Goal: Task Accomplishment & Management: Manage account settings

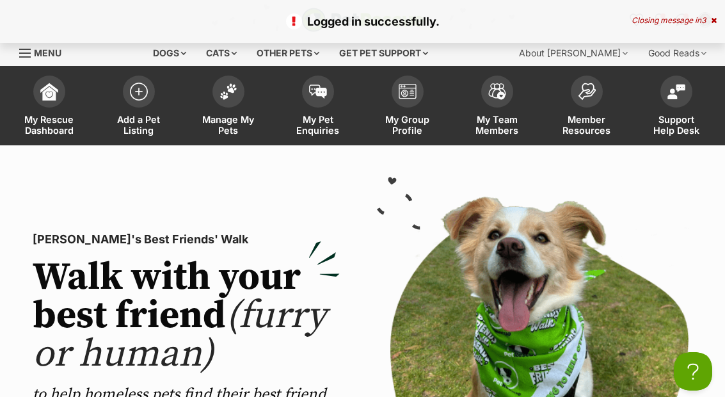
click at [229, 114] on span "Manage My Pets" at bounding box center [229, 125] width 58 height 22
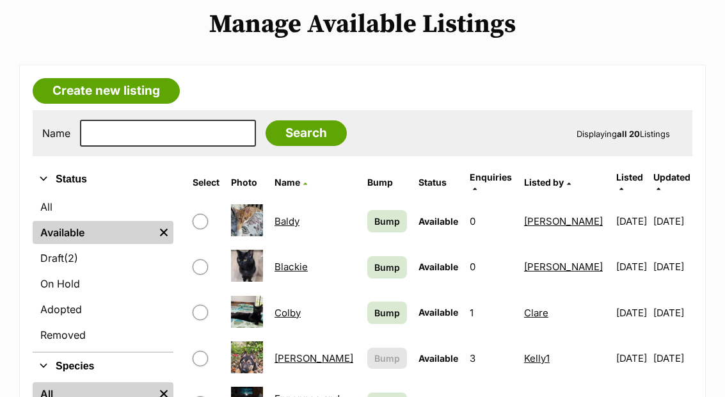
scroll to position [177, 0]
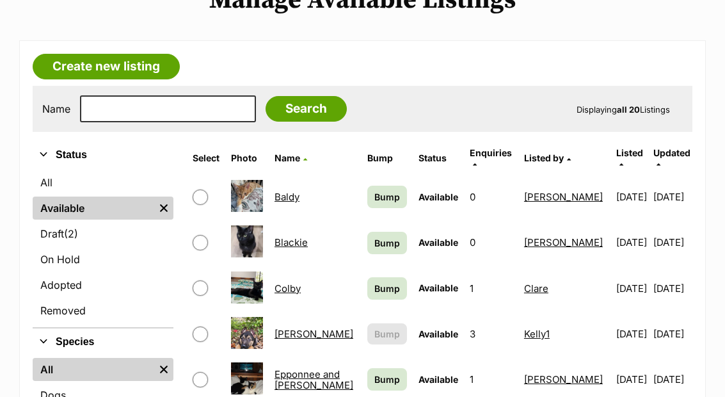
click at [47, 281] on link "Adopted" at bounding box center [103, 284] width 141 height 23
click at [49, 171] on link "All" at bounding box center [103, 182] width 141 height 23
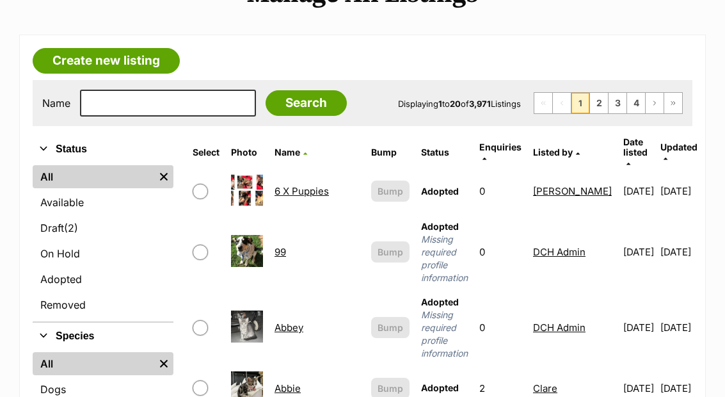
scroll to position [184, 0]
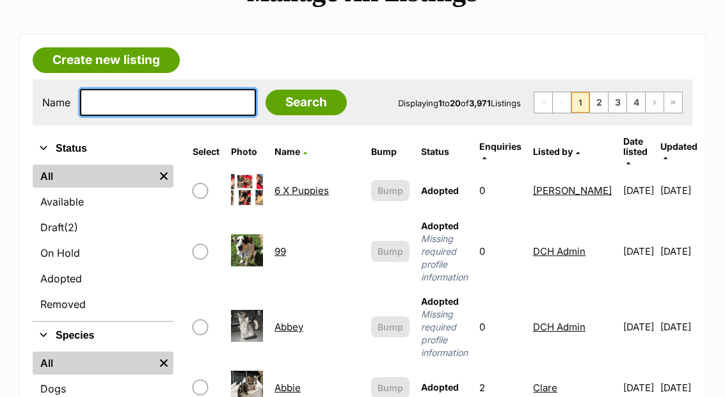
click at [170, 107] on input "text" at bounding box center [168, 102] width 176 height 27
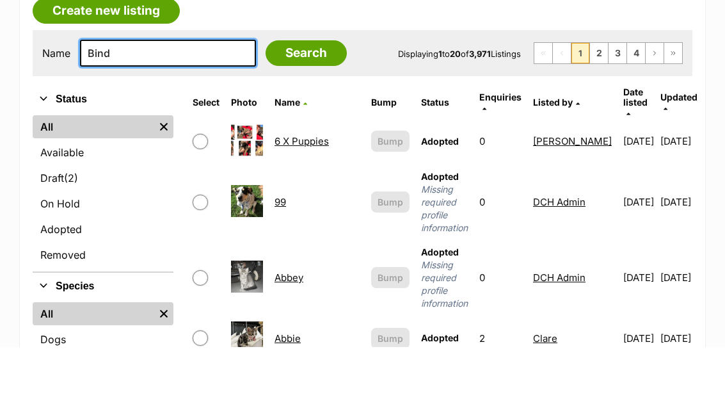
type input "Bind"
click at [275, 90] on input "Search" at bounding box center [305, 103] width 81 height 26
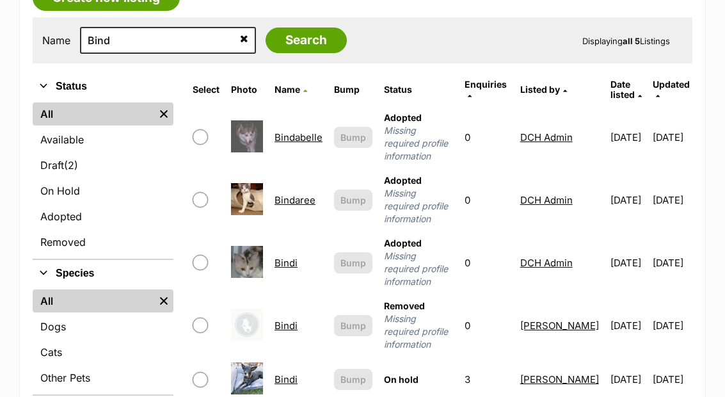
scroll to position [297, 0]
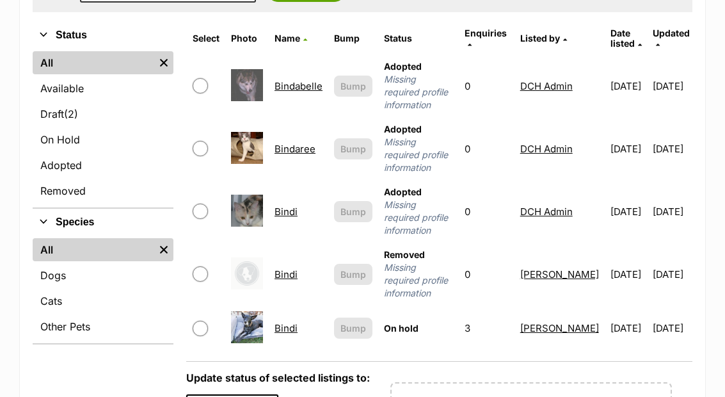
click at [281, 322] on link "Bindi" at bounding box center [285, 328] width 23 height 12
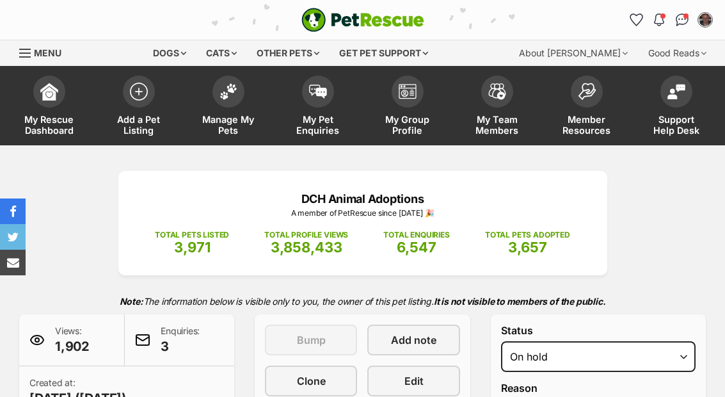
select select "medical"
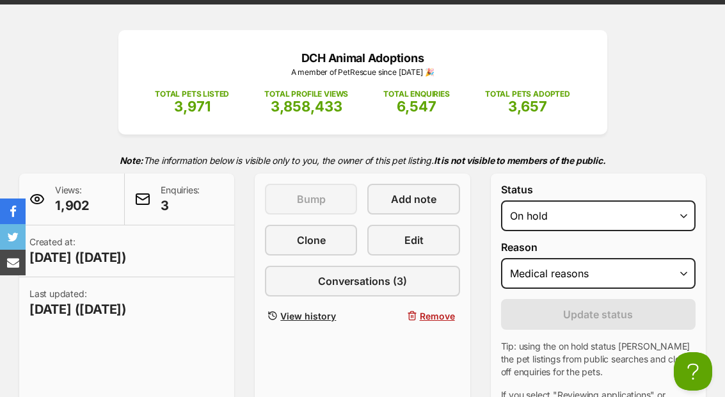
click at [315, 310] on span "View history" at bounding box center [308, 315] width 56 height 13
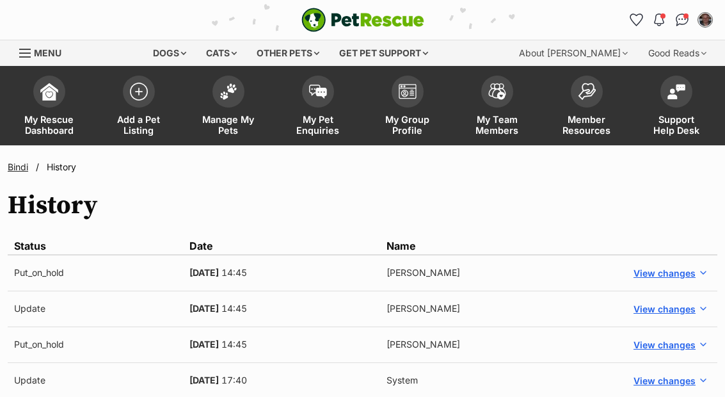
click at [710, 271] on button "View changes" at bounding box center [669, 273] width 83 height 19
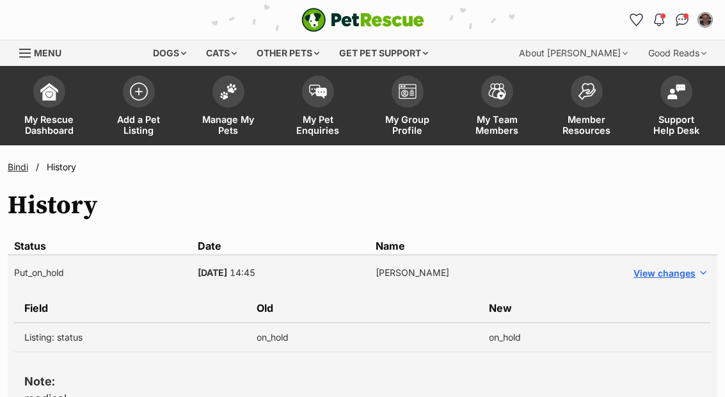
click at [14, 166] on link "Bindi" at bounding box center [18, 166] width 20 height 11
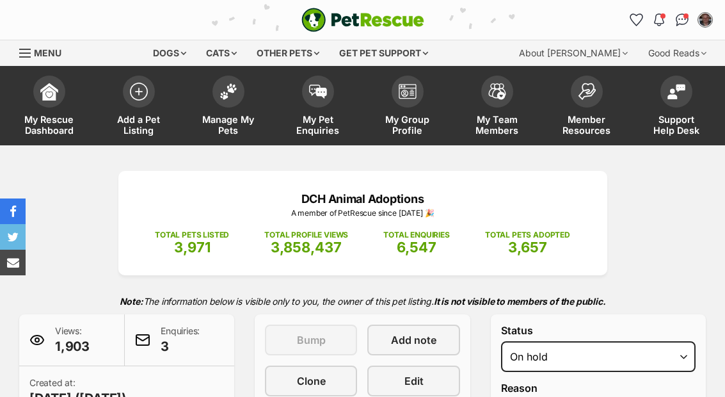
select select "medical"
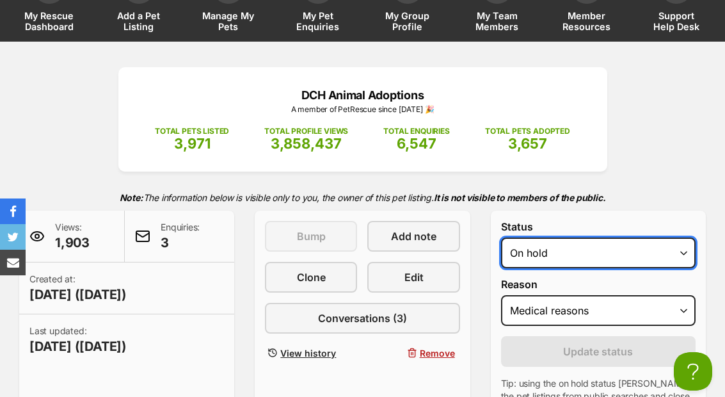
click at [602, 251] on select "Draft - not available as listing has enquires Available On hold Adopted" at bounding box center [598, 252] width 194 height 31
click at [630, 251] on select "Draft - not available as listing has enquires Available On hold Adopted" at bounding box center [598, 252] width 194 height 31
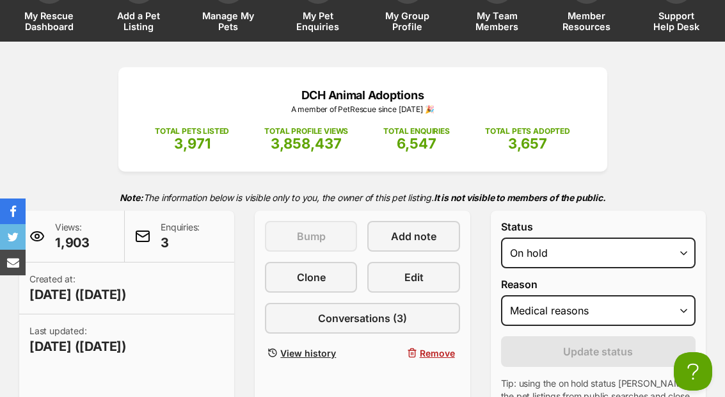
click at [621, 307] on select "Please select a reason Medical reasons Reviewing applications Adoption pending …" at bounding box center [598, 310] width 194 height 31
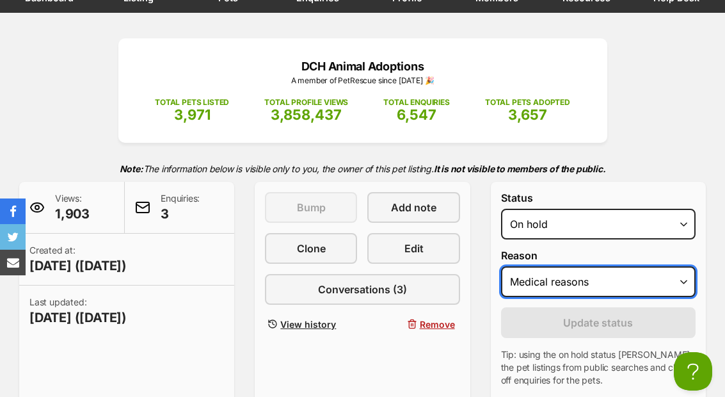
scroll to position [147, 0]
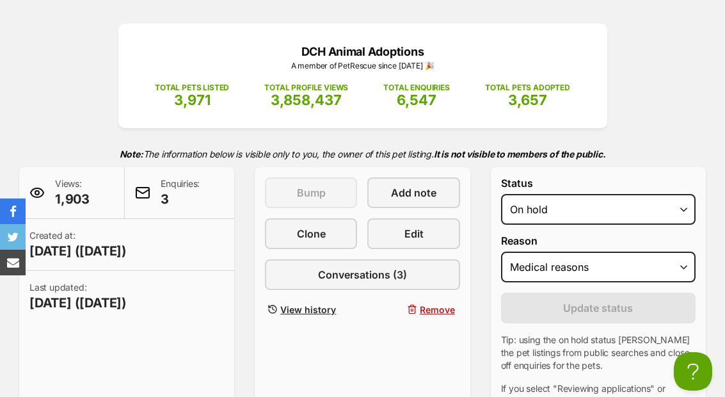
click at [429, 231] on link "Edit" at bounding box center [413, 233] width 92 height 31
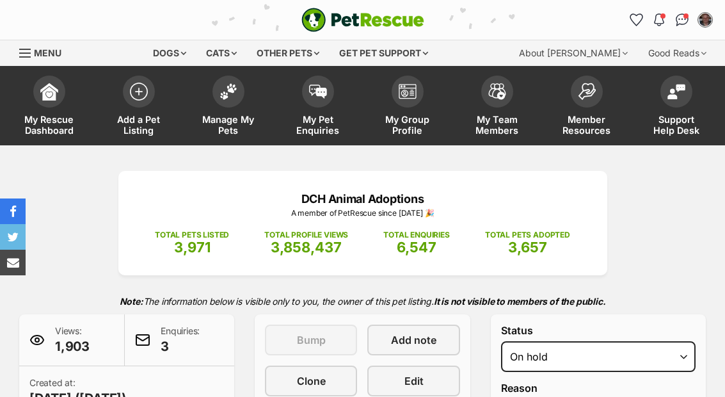
select select "medical"
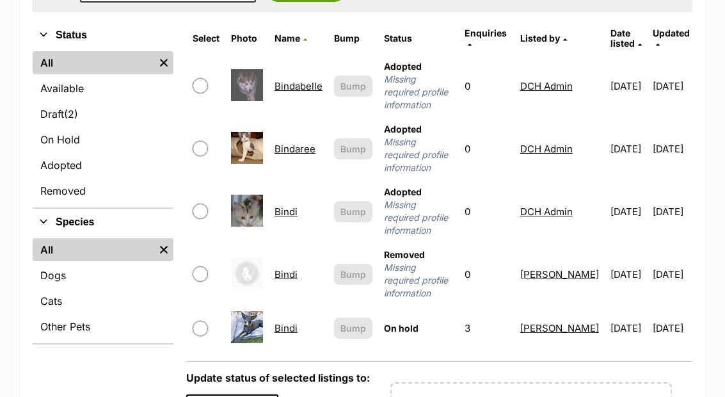
click at [194, 324] on input "checkbox" at bounding box center [200, 327] width 15 height 15
checkbox input "true"
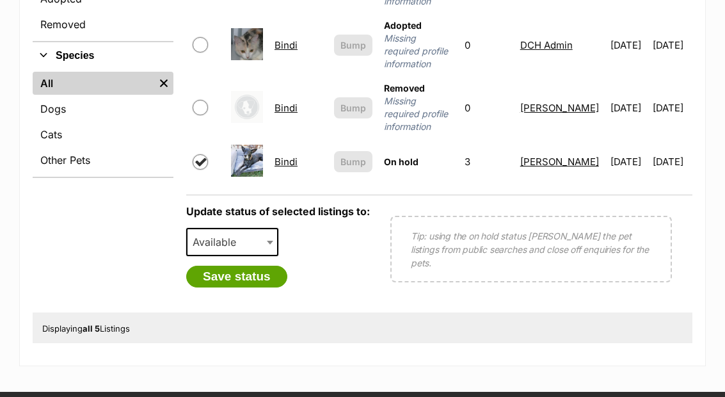
scroll to position [464, 0]
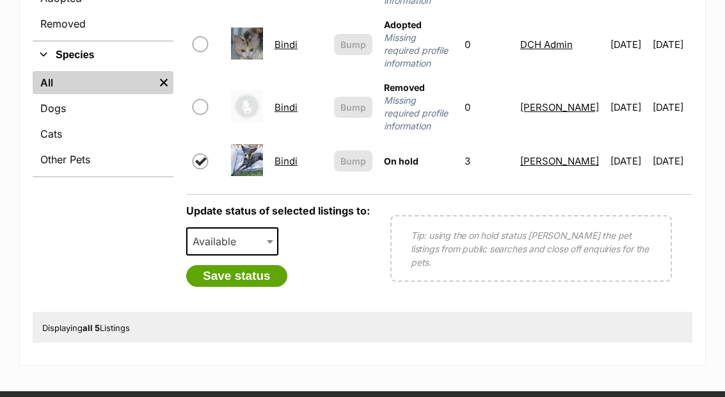
click at [249, 239] on span "Available" at bounding box center [232, 241] width 92 height 28
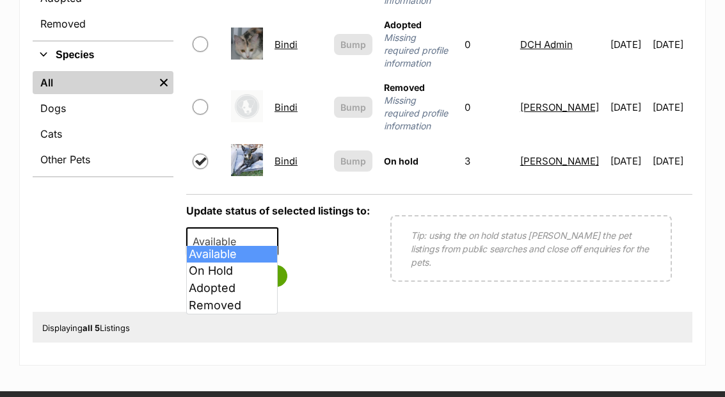
select select "removed"
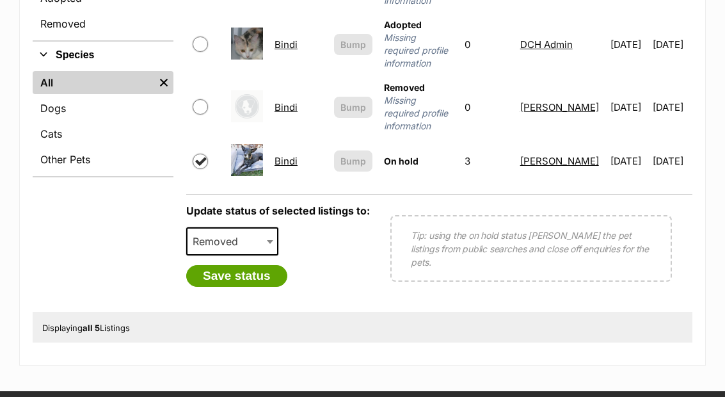
click at [271, 266] on button "Save status" at bounding box center [236, 276] width 101 height 22
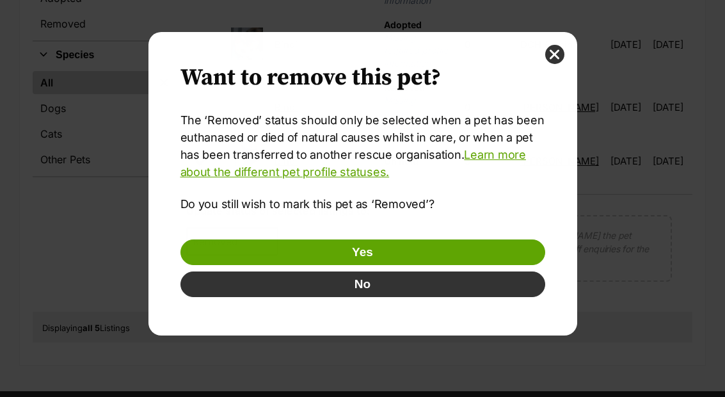
scroll to position [0, 0]
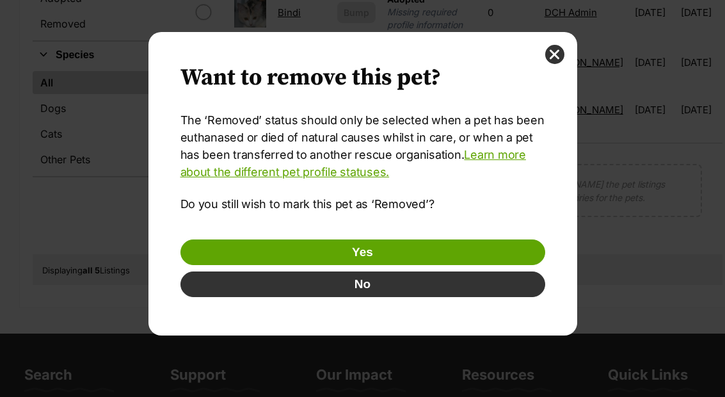
click at [451, 244] on button "Yes" at bounding box center [362, 252] width 365 height 26
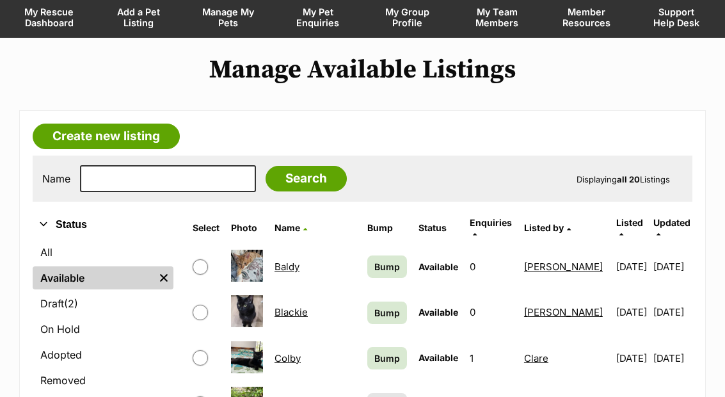
scroll to position [107, 0]
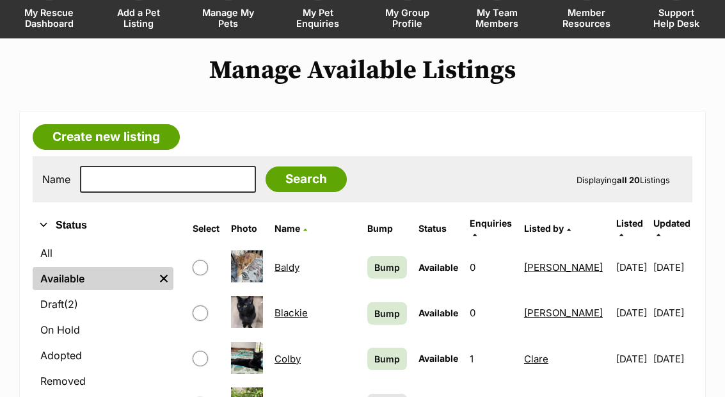
click at [50, 255] on link "All" at bounding box center [103, 252] width 141 height 23
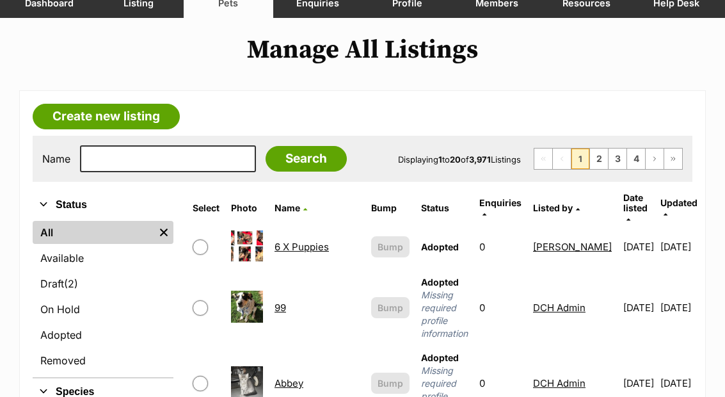
scroll to position [126, 0]
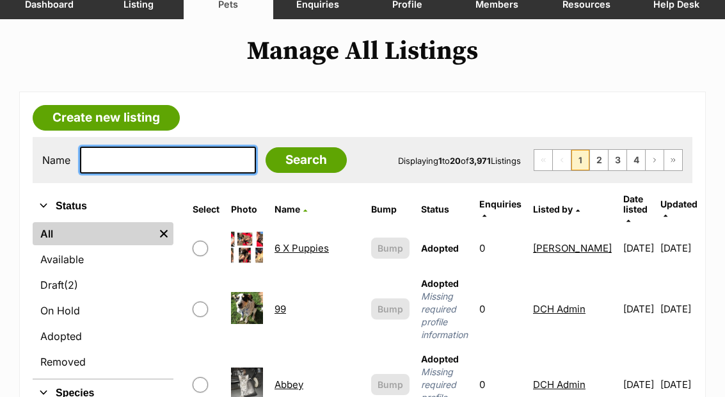
click at [178, 157] on input "text" at bounding box center [168, 159] width 176 height 27
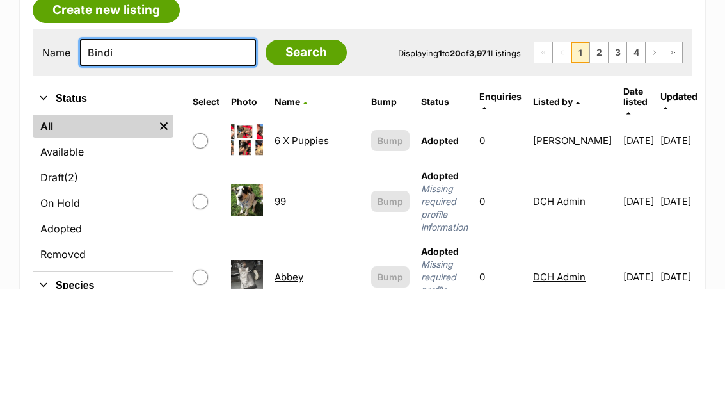
type input "Bindi"
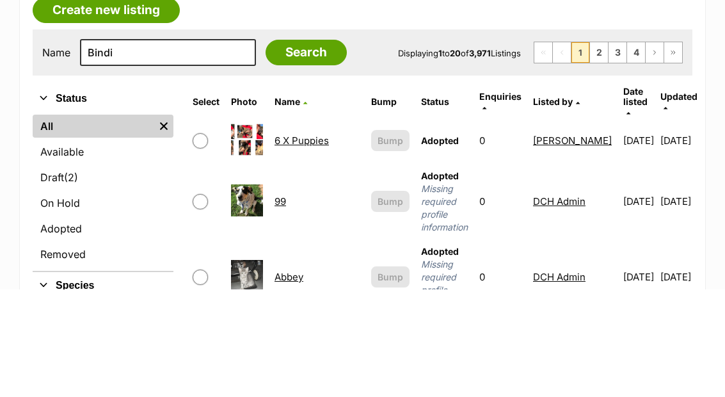
click at [287, 147] on input "Search" at bounding box center [305, 160] width 81 height 26
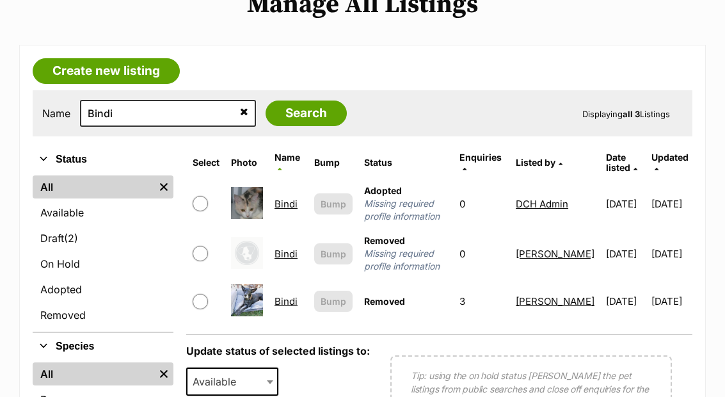
scroll to position [172, 0]
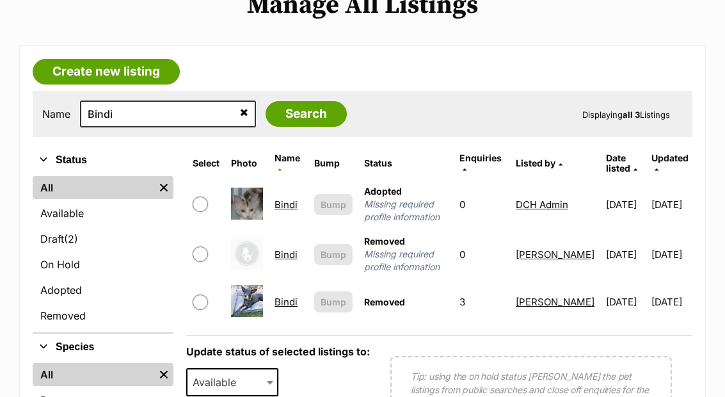
click at [292, 296] on link "Bindi" at bounding box center [285, 302] width 23 height 12
